Goal: Information Seeking & Learning: Learn about a topic

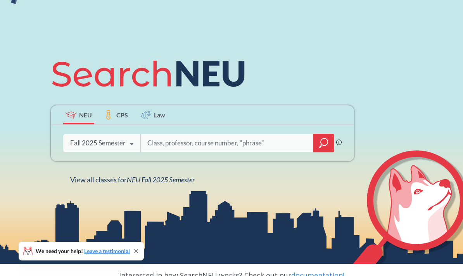
scroll to position [99, 0]
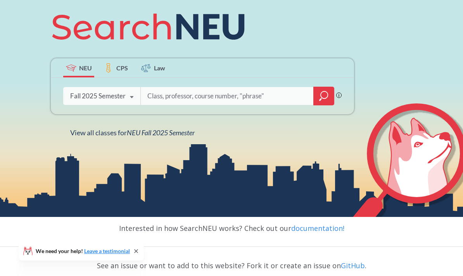
click at [87, 100] on div "Fall 2025 Semester" at bounding box center [98, 96] width 56 height 9
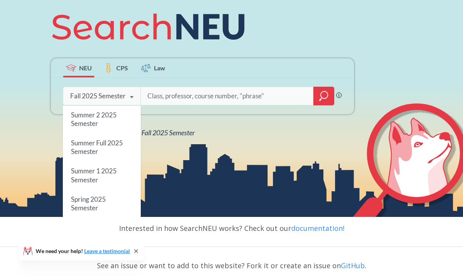
scroll to position [16, 0]
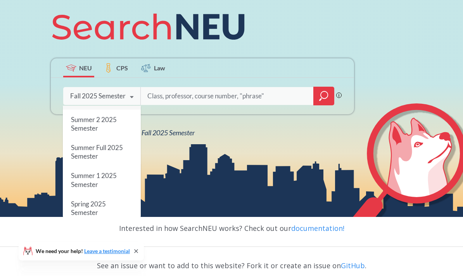
click at [79, 132] on span "Summer 2 2025 Semester" at bounding box center [94, 123] width 46 height 17
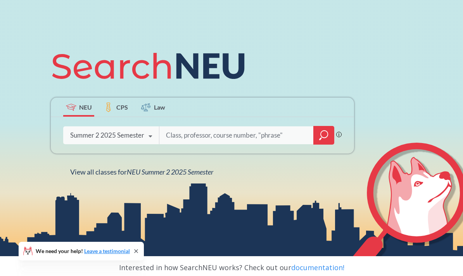
scroll to position [102, 0]
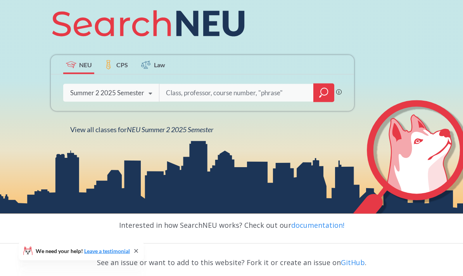
click at [328, 102] on div at bounding box center [324, 92] width 21 height 19
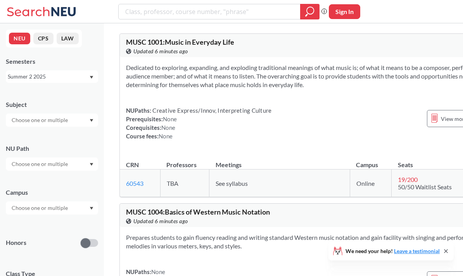
click at [26, 207] on input "text" at bounding box center [40, 207] width 65 height 9
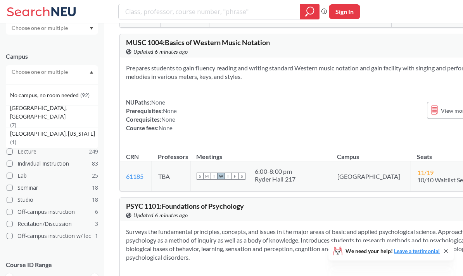
scroll to position [37, 0]
click at [21, 119] on span "[GEOGRAPHIC_DATA], [GEOGRAPHIC_DATA]" at bounding box center [54, 112] width 88 height 17
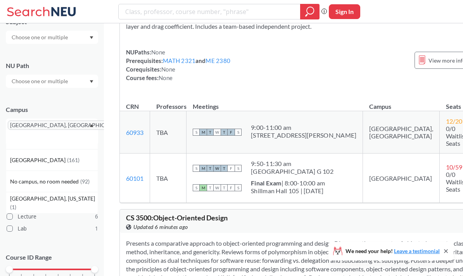
scroll to position [16, 0]
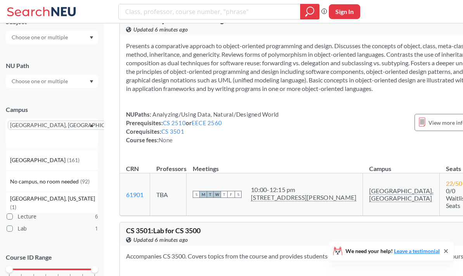
click at [125, 127] on icon "X to remove pill" at bounding box center [126, 124] width 3 height 3
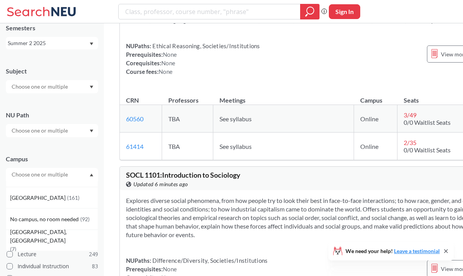
scroll to position [23, 0]
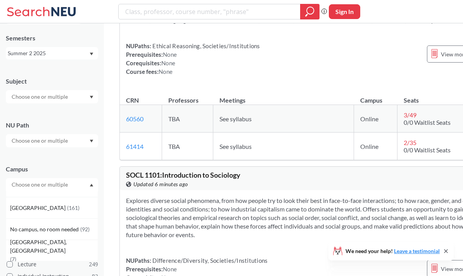
click at [23, 53] on div "Summer 2 2025" at bounding box center [48, 53] width 81 height 9
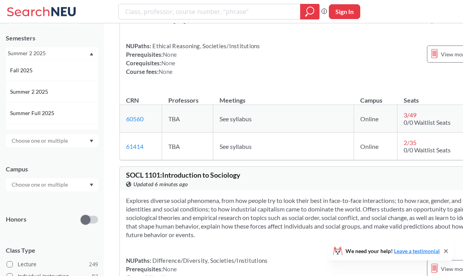
click at [24, 116] on span "Summer Full 2025" at bounding box center [33, 113] width 46 height 9
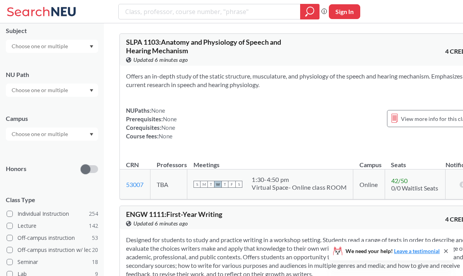
scroll to position [129, 0]
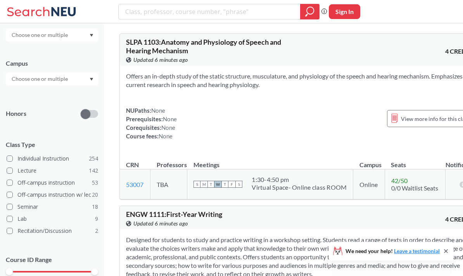
click at [23, 83] on input "text" at bounding box center [40, 78] width 65 height 9
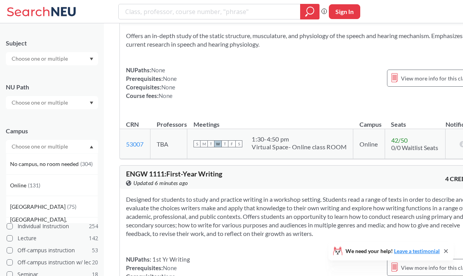
scroll to position [0, 0]
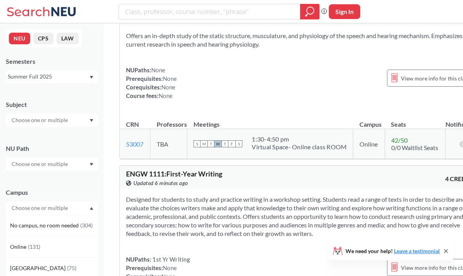
click at [84, 68] on div "Semesters Summer Full 2025" at bounding box center [52, 70] width 92 height 26
click at [83, 70] on div "Summer Full 2025" at bounding box center [52, 76] width 92 height 12
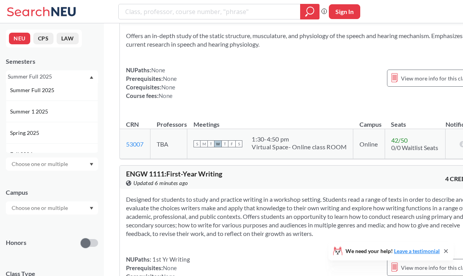
click at [16, 107] on span "Summer 1 2025" at bounding box center [30, 111] width 40 height 9
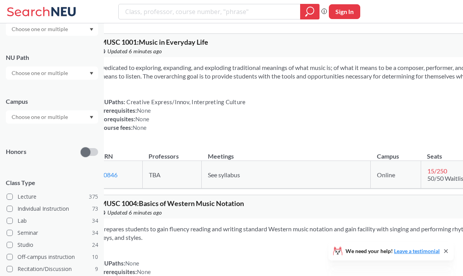
click at [85, 122] on div at bounding box center [52, 116] width 92 height 13
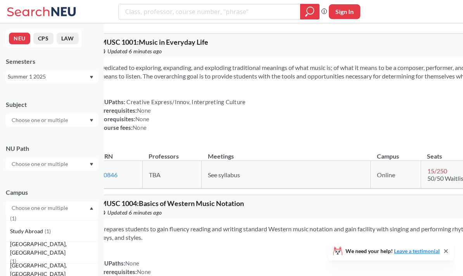
click at [18, 79] on div "Summer 1 2025" at bounding box center [48, 76] width 81 height 9
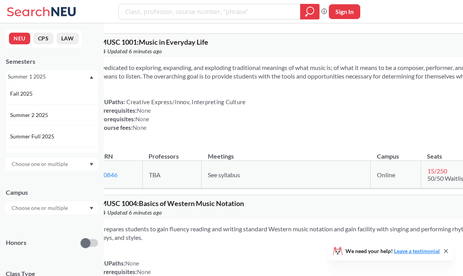
click at [24, 95] on span "Fall 2025" at bounding box center [22, 93] width 24 height 9
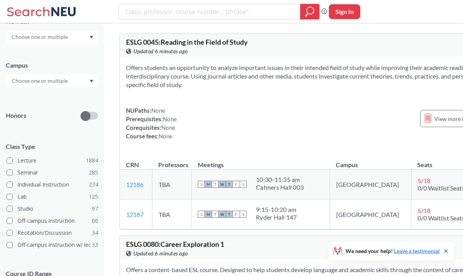
click at [67, 83] on input "text" at bounding box center [40, 80] width 65 height 9
